Goal: Obtain resource: Download file/media

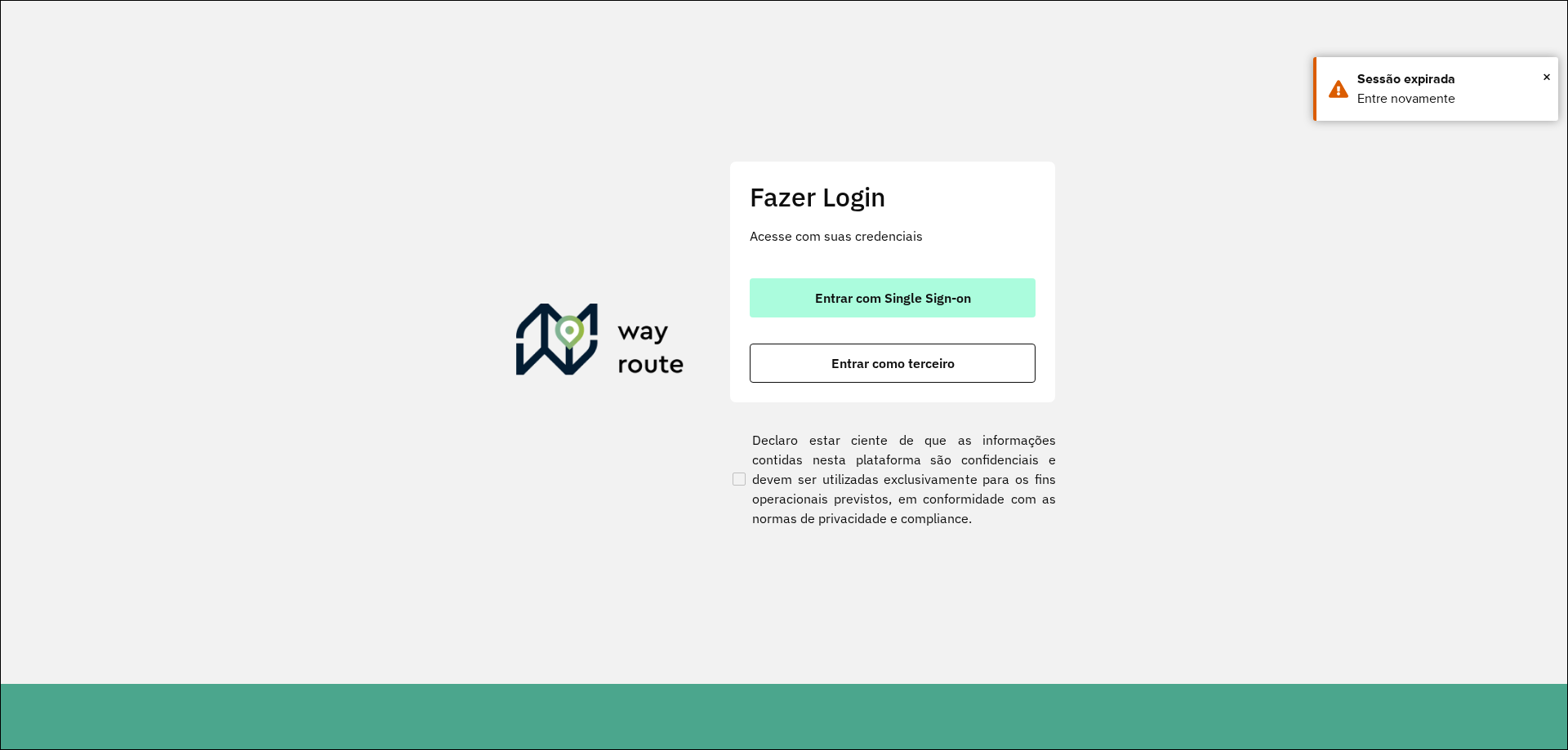
click at [877, 294] on span "Entrar com Single Sign-on" at bounding box center [892, 298] width 156 height 13
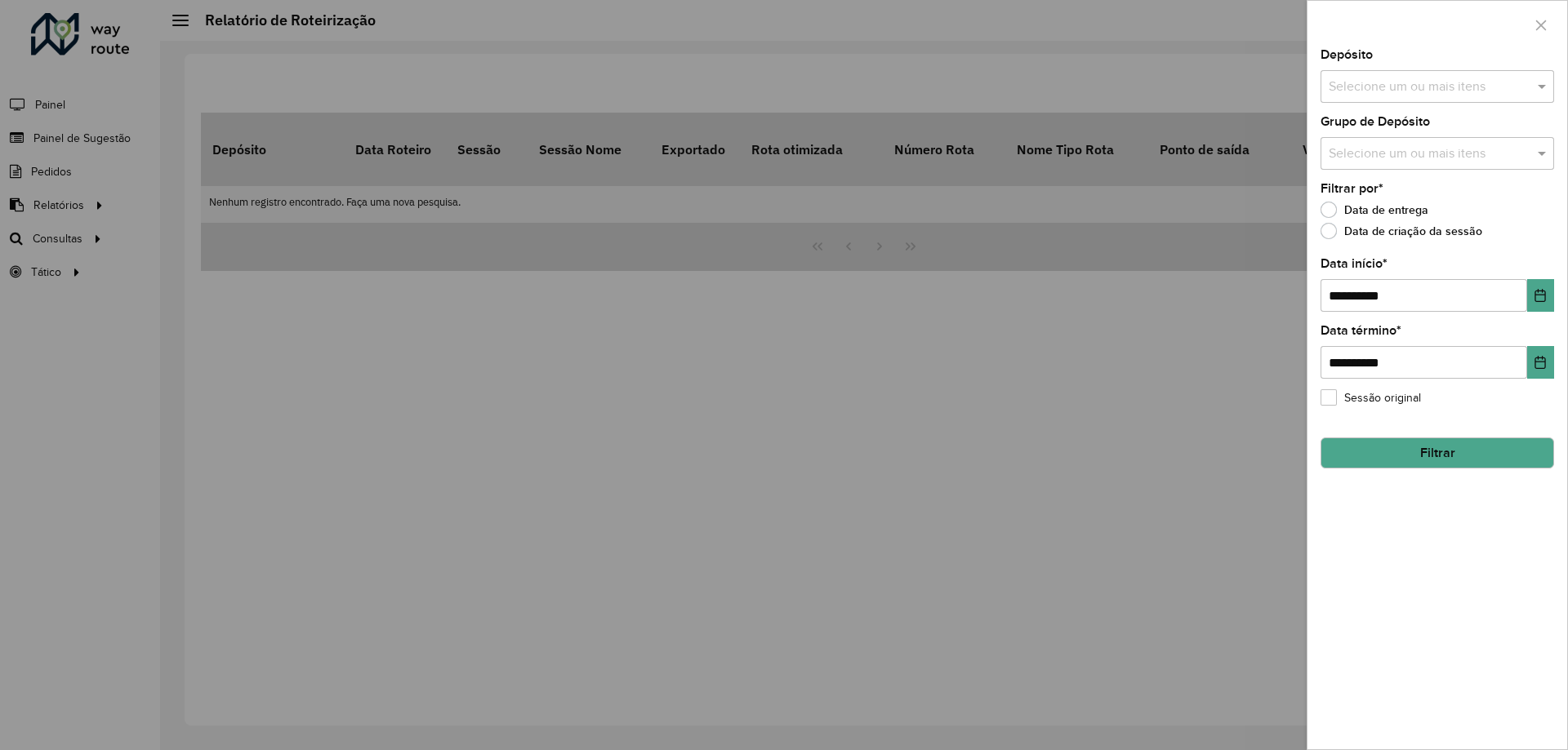
click at [311, 411] on div at bounding box center [784, 375] width 1568 height 750
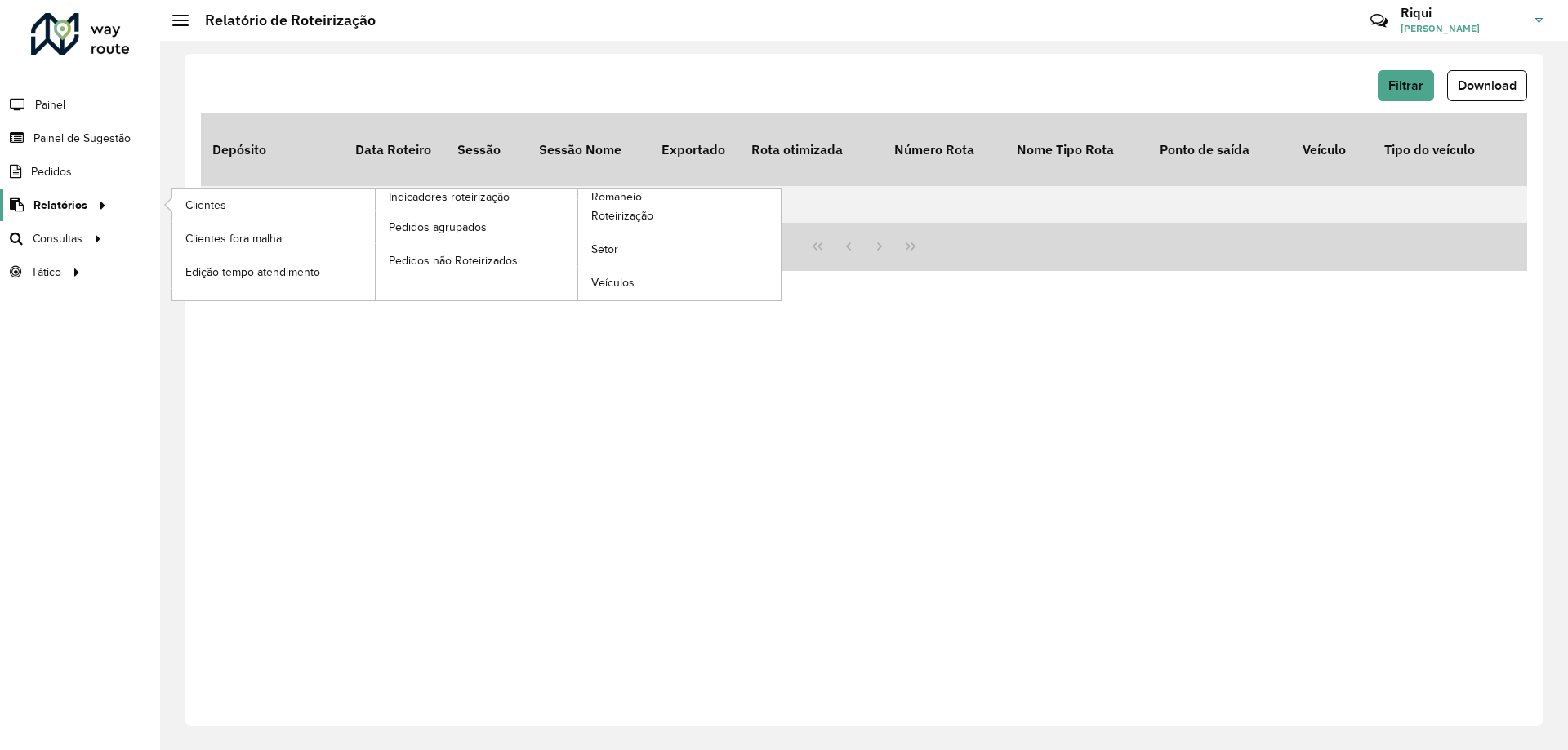
click at [72, 202] on span "Relatórios" at bounding box center [60, 205] width 54 height 17
click at [627, 216] on span "Roteirização" at bounding box center [624, 215] width 66 height 17
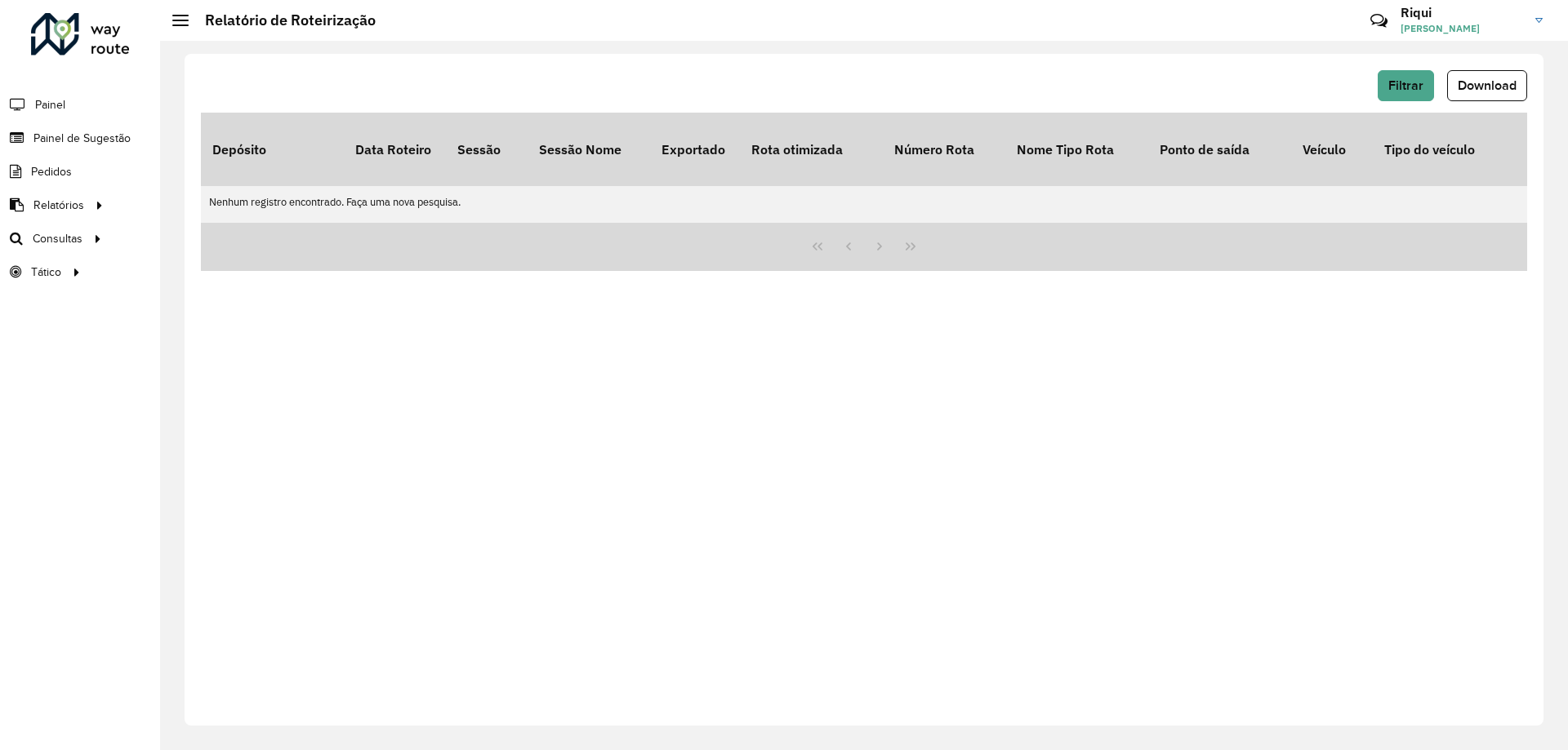
click at [1415, 66] on div "Filtrar Download Depósito Data Roteiro Sessão Sessão Nome Exportado Rota otimiz…" at bounding box center [864, 390] width 1359 height 672
click at [1412, 80] on span "Filtrar" at bounding box center [1406, 85] width 35 height 14
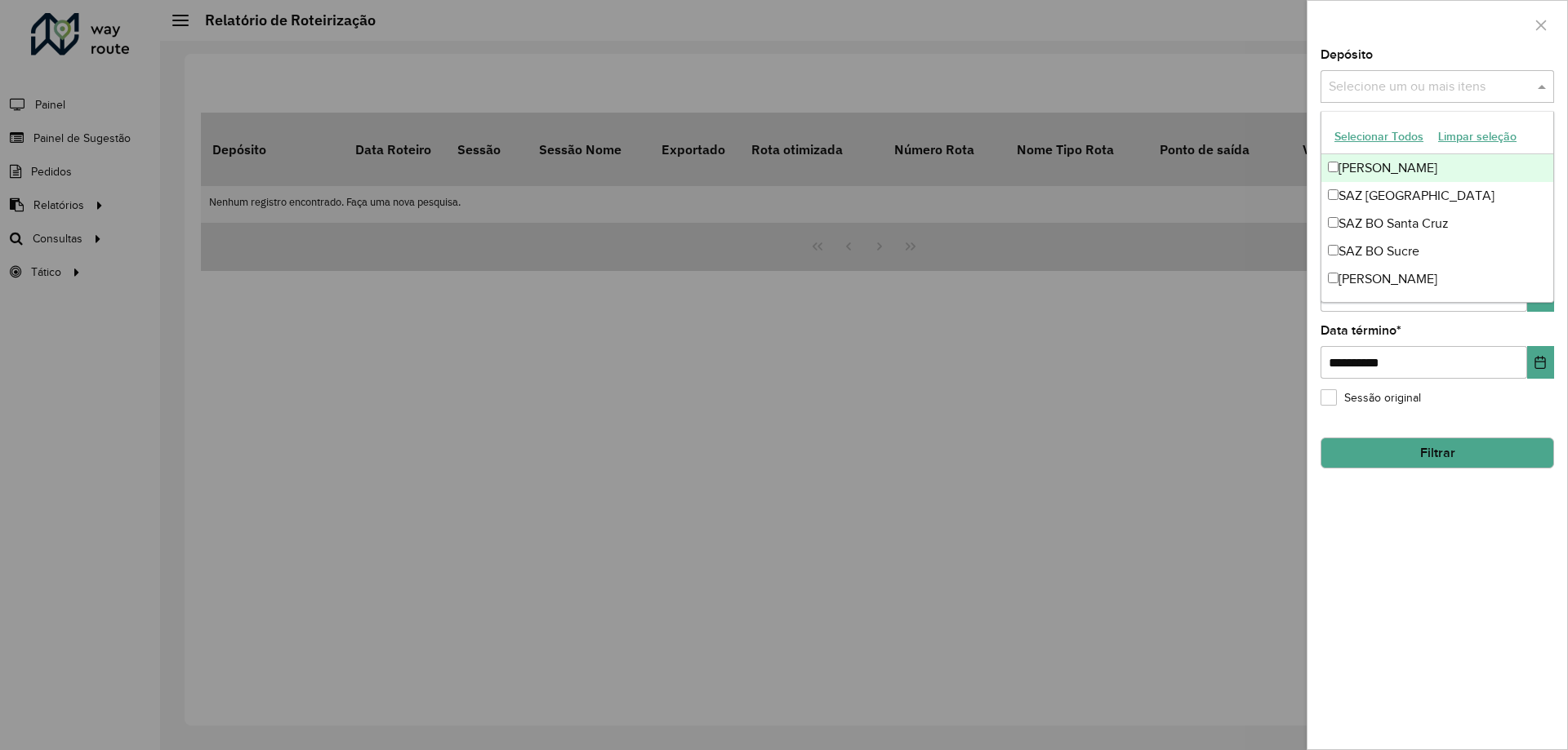
click at [1537, 88] on span at bounding box center [1544, 86] width 20 height 19
click at [1415, 165] on div "SAZ BO Montero" at bounding box center [1437, 168] width 232 height 28
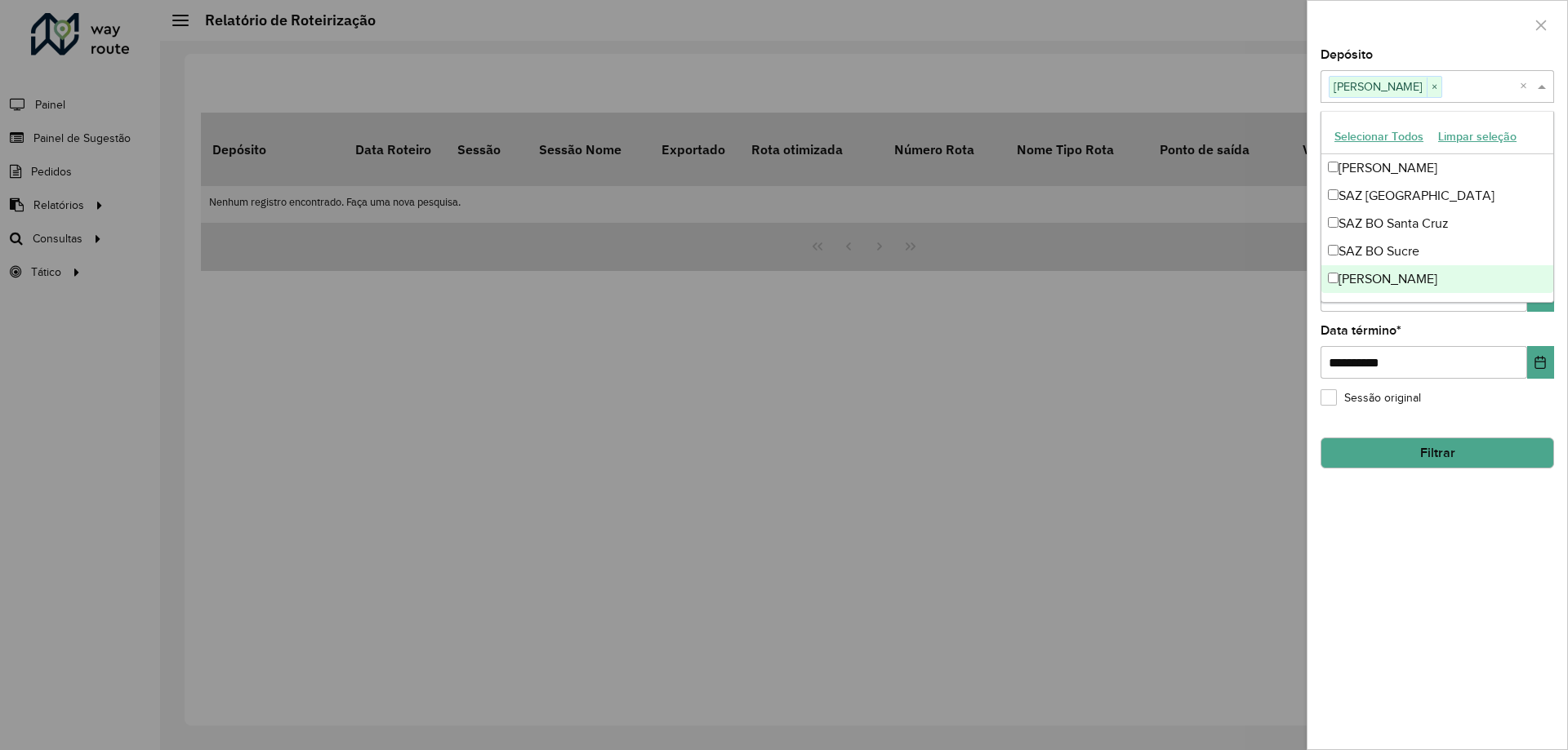
click at [1437, 333] on div "**********" at bounding box center [1437, 352] width 234 height 54
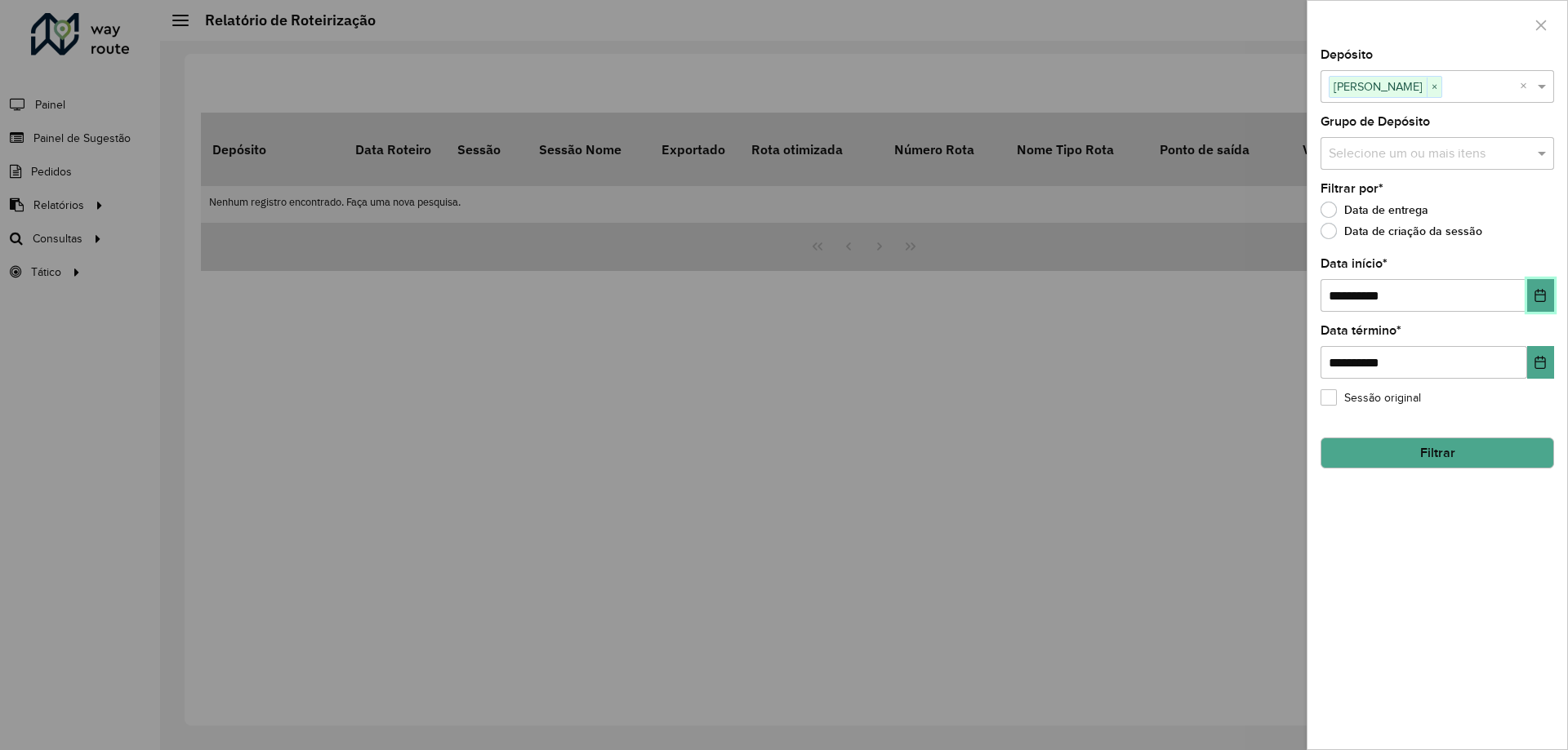
click at [1549, 299] on button "Choose Date" at bounding box center [1540, 294] width 27 height 32
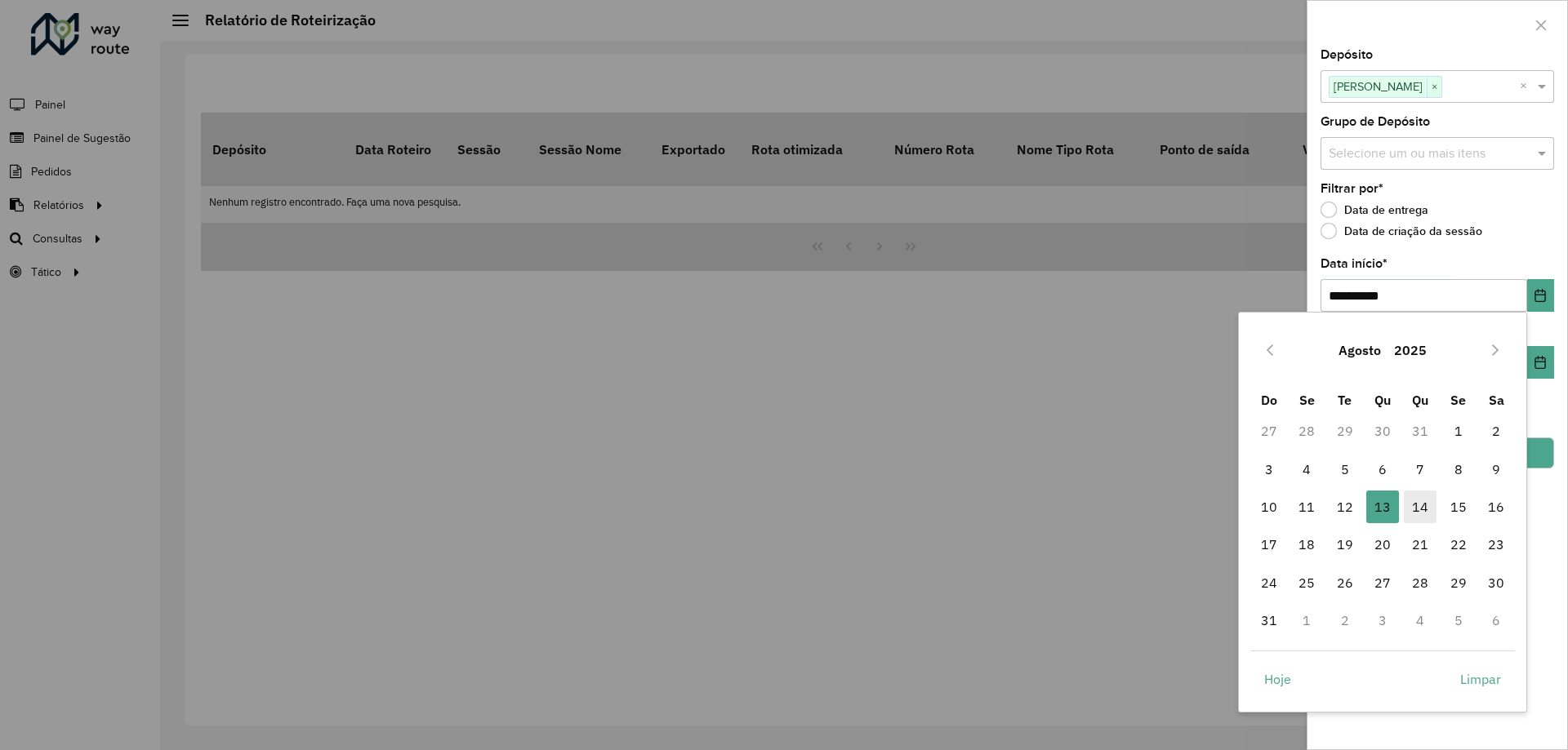
click at [1421, 517] on span "14" at bounding box center [1420, 506] width 32 height 32
type input "**********"
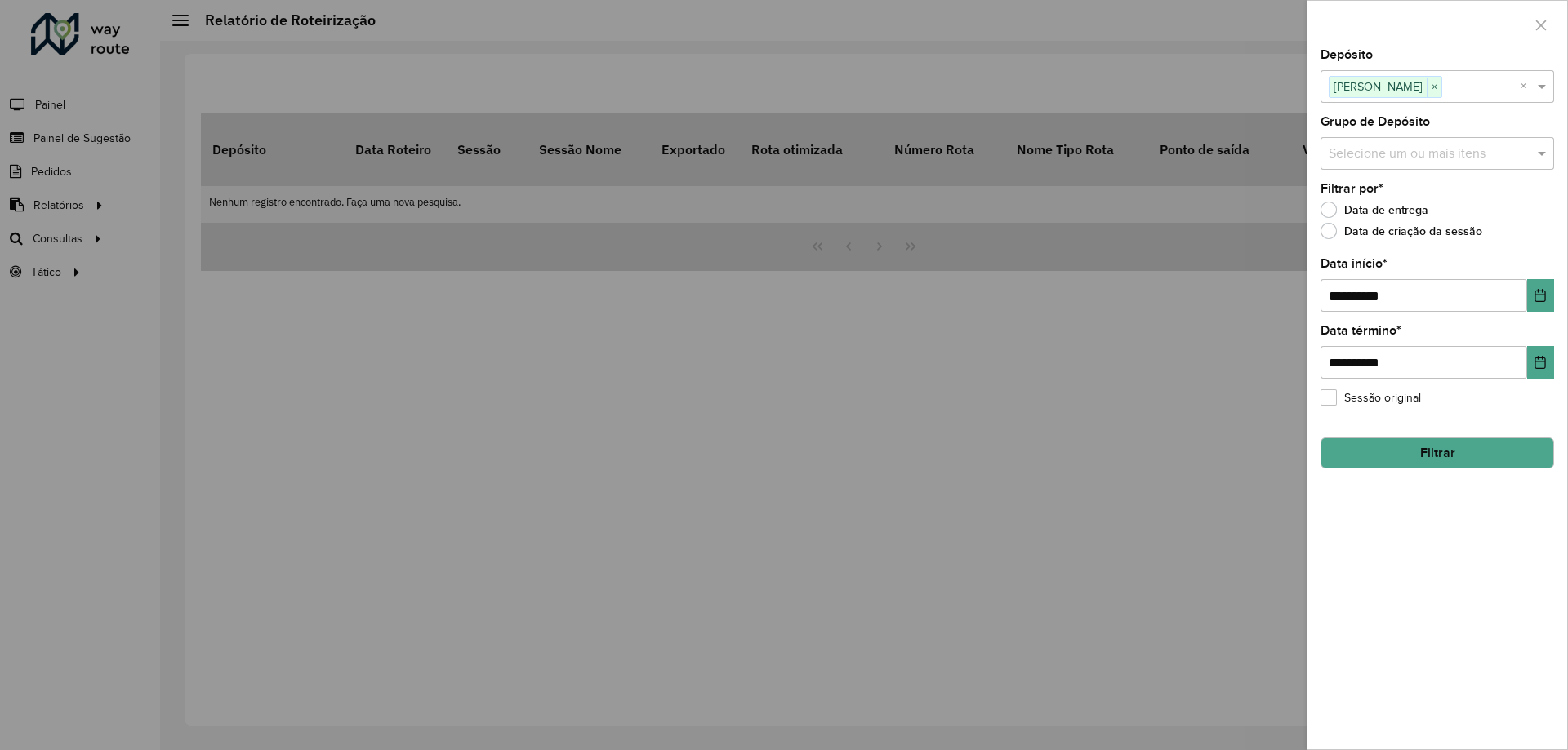
click at [1482, 453] on button "Filtrar" at bounding box center [1437, 453] width 234 height 31
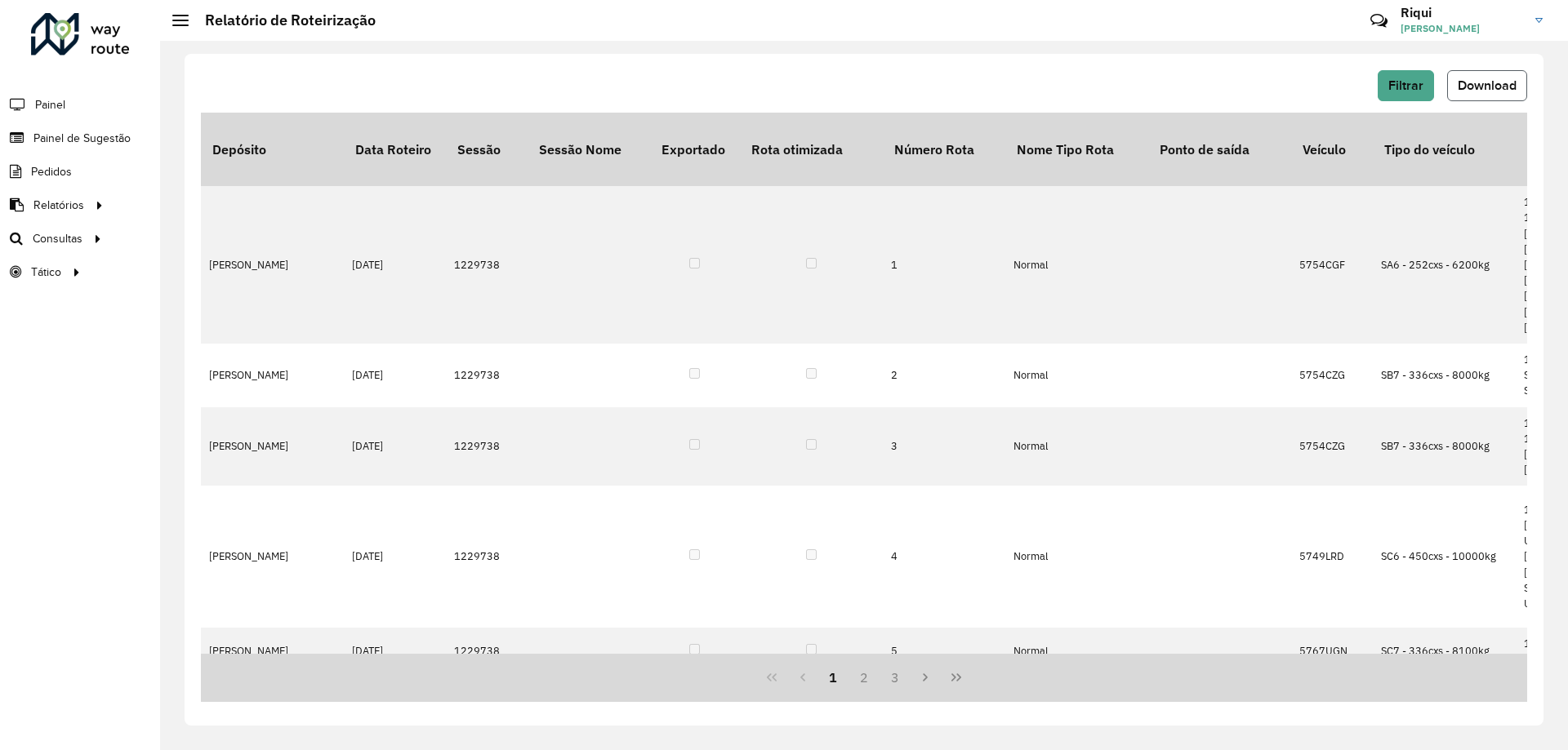
click at [1515, 89] on span "Download" at bounding box center [1487, 85] width 59 height 14
